Goal: Communication & Community: Answer question/provide support

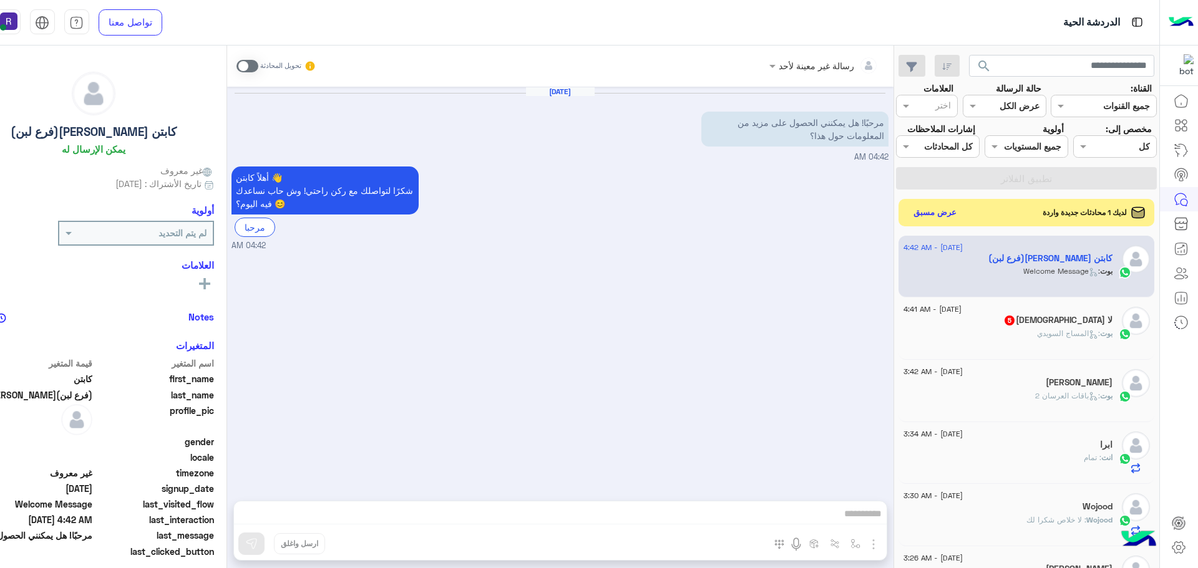
scroll to position [470, 0]
click at [960, 220] on button "عرض مسبق" at bounding box center [934, 211] width 52 height 17
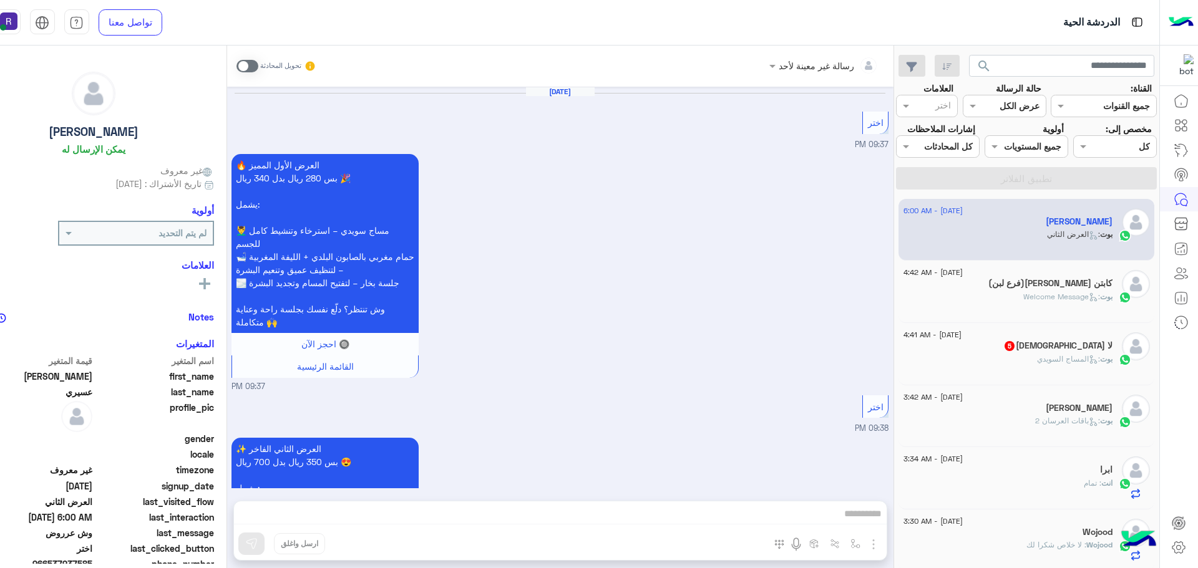
scroll to position [2229, 0]
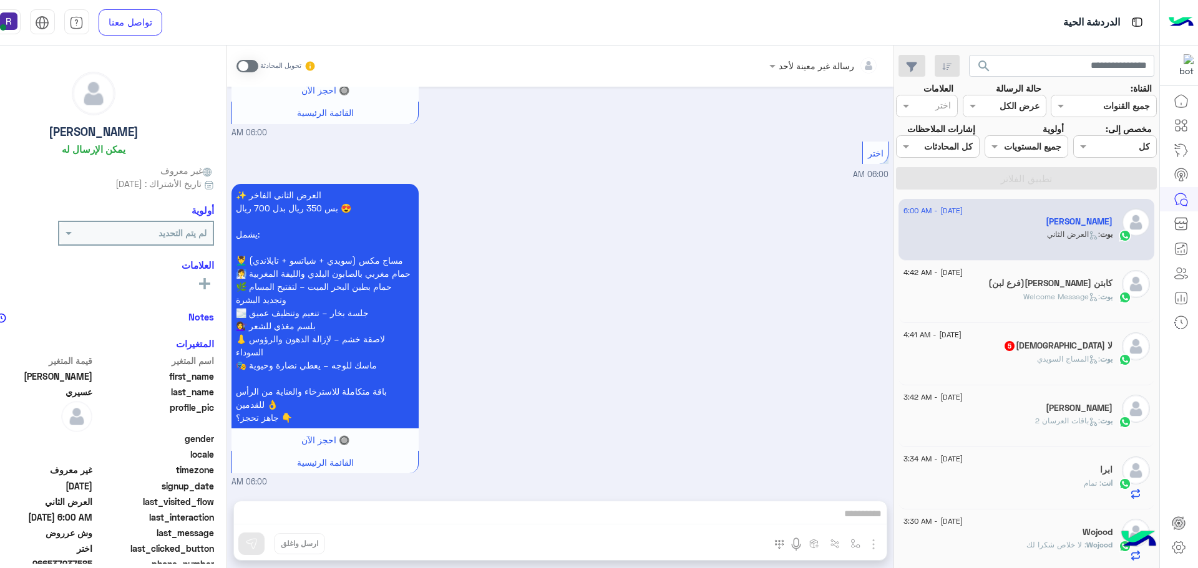
click at [1001, 354] on div "لا [DEMOGRAPHIC_DATA] 5" at bounding box center [1007, 347] width 209 height 13
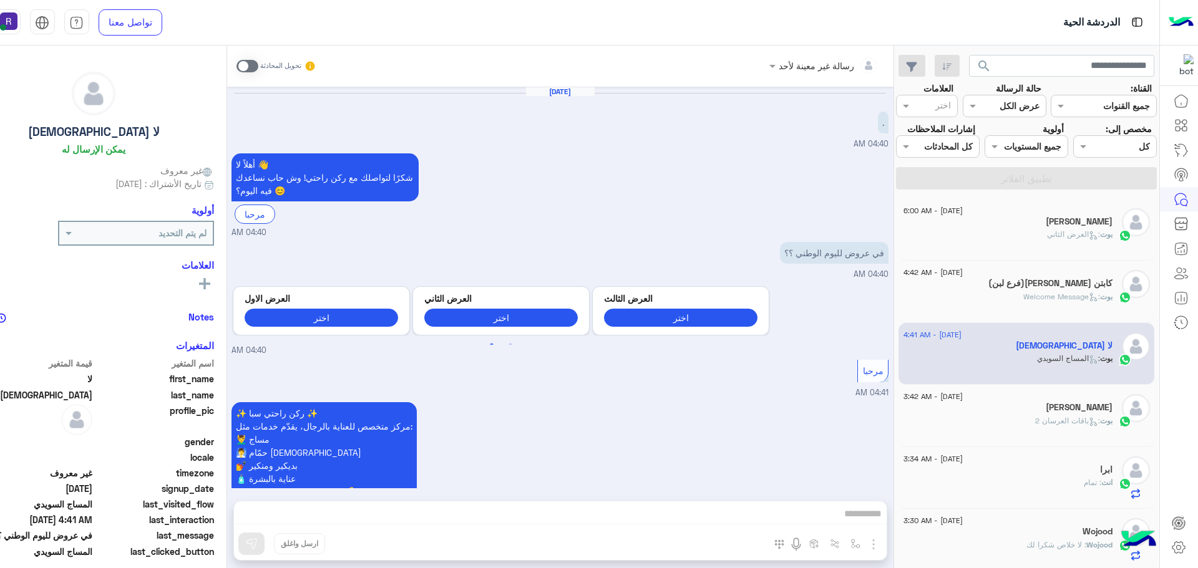
scroll to position [450, 0]
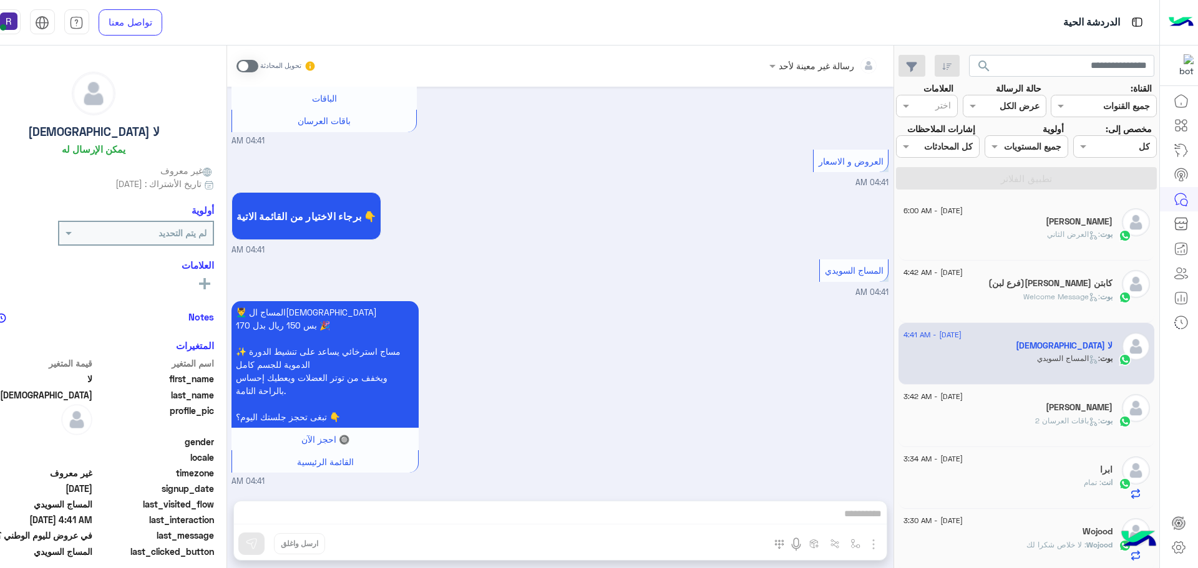
click at [1083, 239] on span ": العرض الثاني" at bounding box center [1073, 234] width 53 height 9
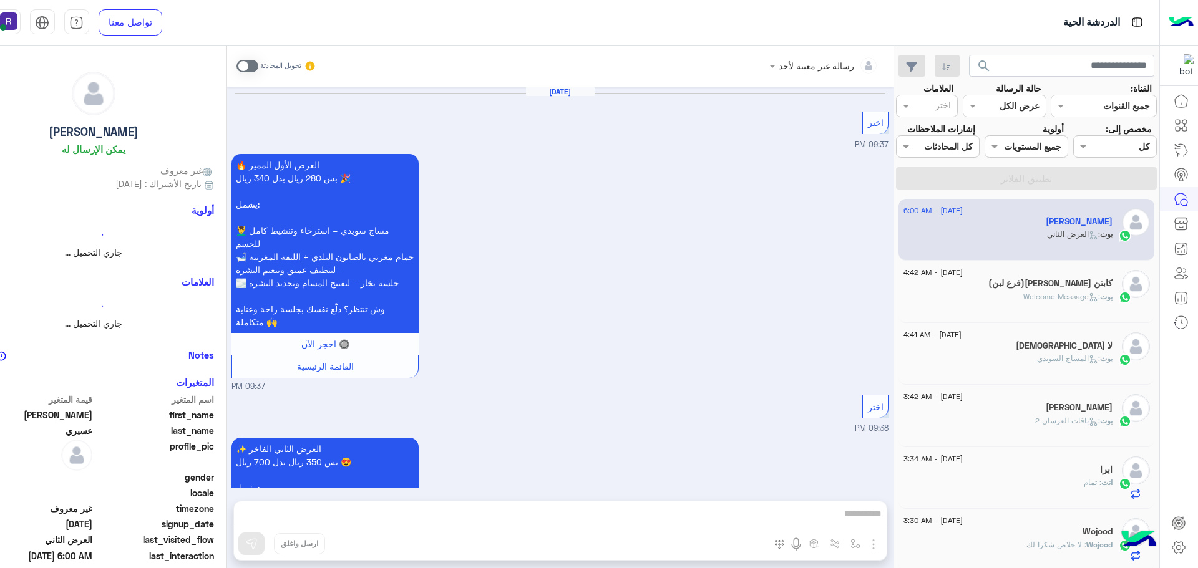
scroll to position [2229, 0]
